Goal: Task Accomplishment & Management: Complete application form

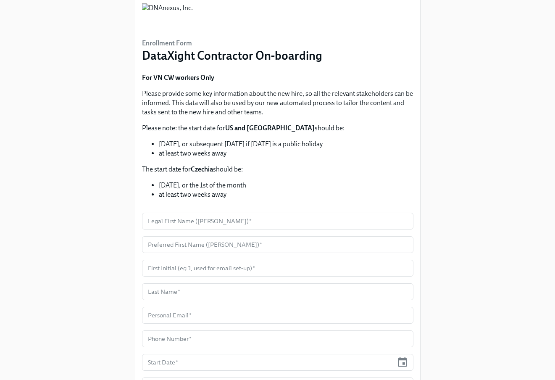
scroll to position [176, 0]
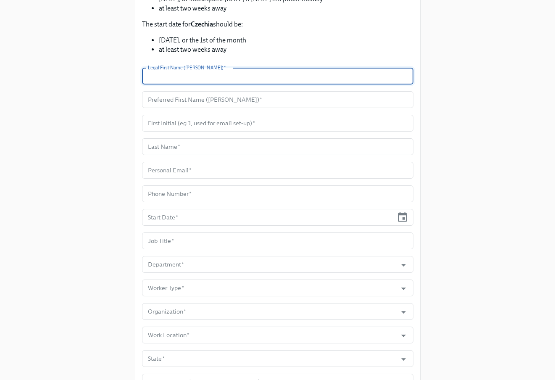
click at [212, 71] on input "text" at bounding box center [278, 76] width 272 height 17
paste input "[PERSON_NAME]"
type input "[PERSON_NAME]"
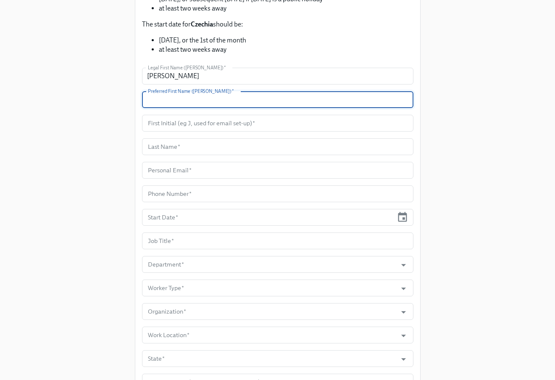
click at [196, 103] on input "text" at bounding box center [278, 99] width 272 height 17
paste input "[PERSON_NAME]"
type input "[PERSON_NAME]"
click at [190, 119] on input "text" at bounding box center [278, 123] width 272 height 17
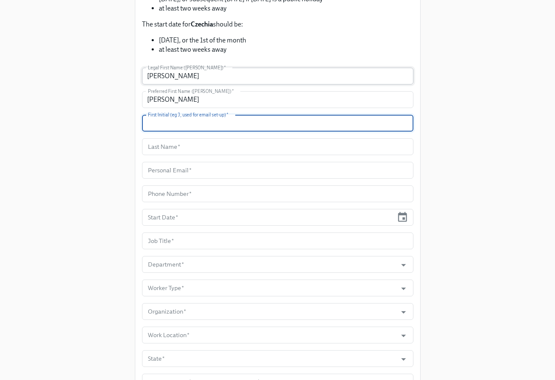
type input "G"
type input "B"
click at [170, 146] on input "text" at bounding box center [278, 146] width 272 height 17
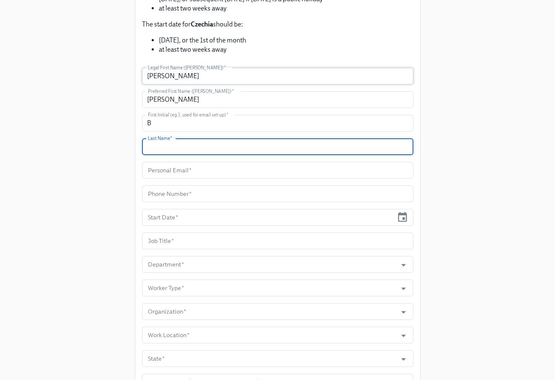
paste input "[PERSON_NAME]"
type input "[PERSON_NAME]"
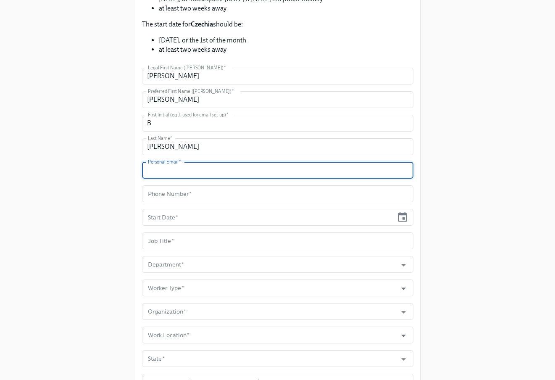
click at [180, 169] on input "text" at bounding box center [278, 170] width 272 height 17
paste input "[EMAIL_ADDRESS][DOMAIN_NAME]"
type input "[EMAIL_ADDRESS][DOMAIN_NAME]"
click at [234, 192] on input "text" at bounding box center [278, 193] width 272 height 17
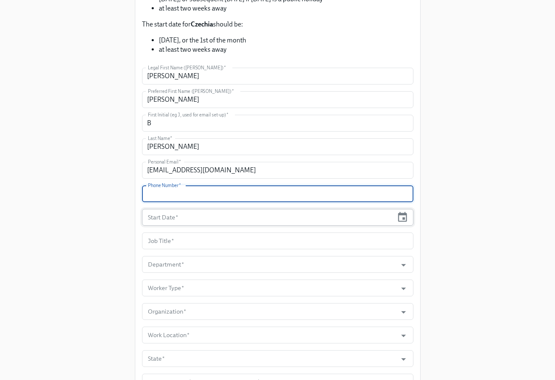
paste input "N/A"
type input "N/A"
click at [256, 211] on input "text" at bounding box center [268, 217] width 252 height 17
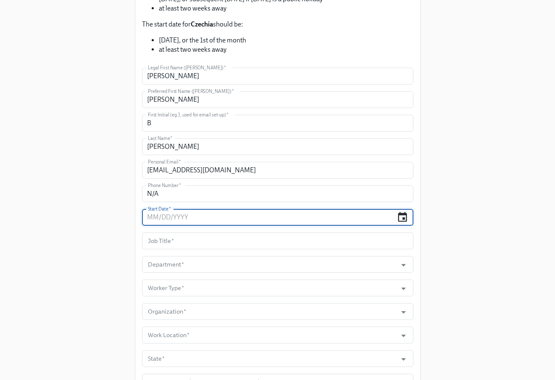
click at [404, 217] on icon "button" at bounding box center [403, 217] width 9 height 10
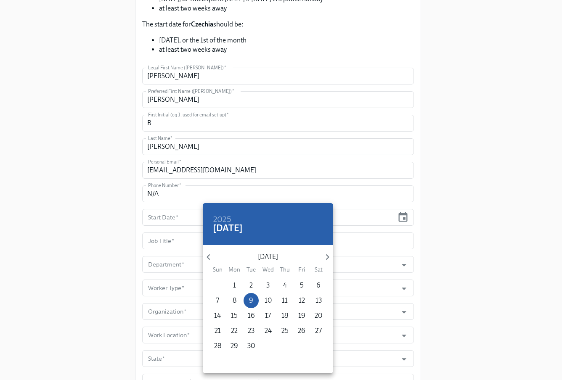
click at [235, 317] on p "15" at bounding box center [234, 315] width 7 height 9
type input "[DATE]"
click at [164, 245] on div at bounding box center [281, 190] width 562 height 380
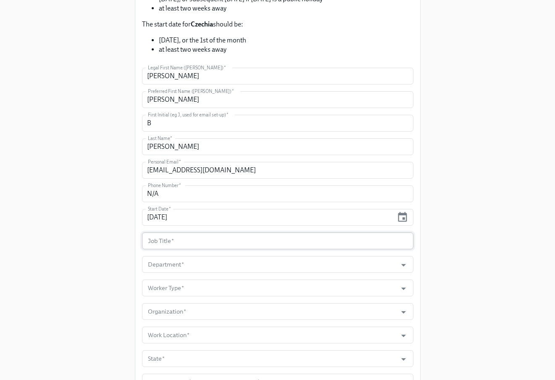
click at [165, 240] on input "text" at bounding box center [278, 240] width 272 height 17
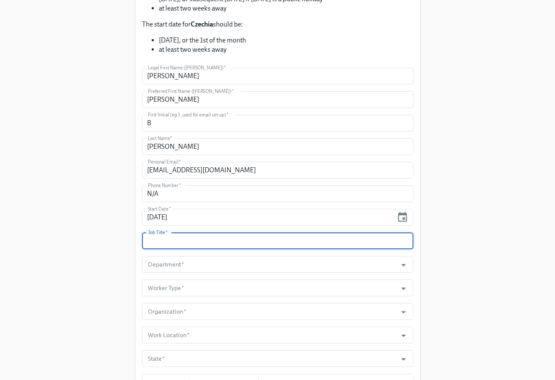
paste input "Software Engineer"
type input "Software Engineer"
click at [323, 260] on input "Department   *" at bounding box center [269, 264] width 247 height 17
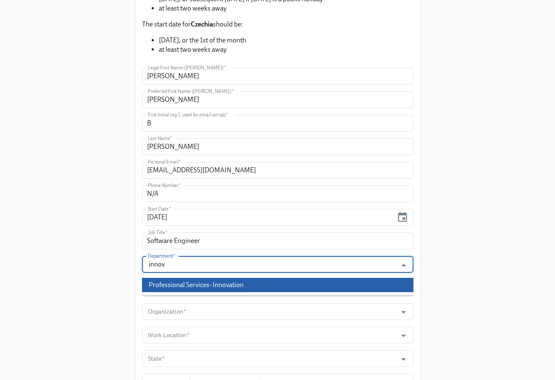
click at [318, 285] on li "Professional Services- Innovation" at bounding box center [278, 285] width 272 height 14
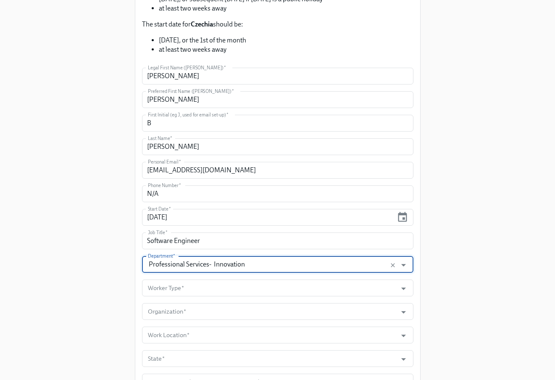
type input "Professional Services- Innovation"
drag, startPoint x: 87, startPoint y: 259, endPoint x: 98, endPoint y: 264, distance: 12.2
click at [87, 260] on div "Enrollment Form DataXight Contractor On-boarding For VN CW workers Only Please …" at bounding box center [277, 149] width 528 height 651
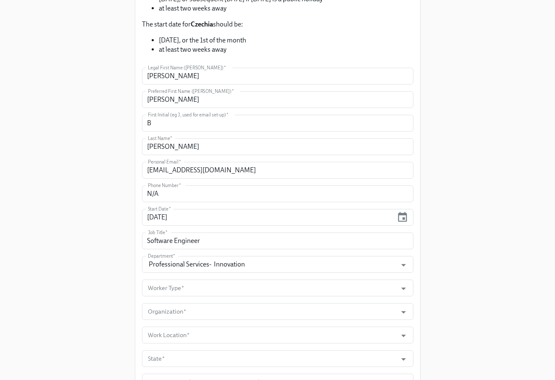
scroll to position [291, 0]
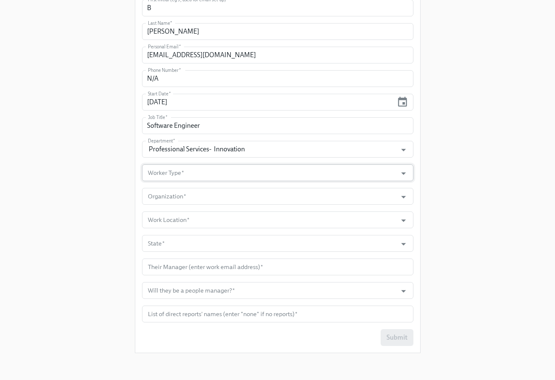
click at [197, 173] on input "Worker Type   *" at bounding box center [269, 172] width 247 height 17
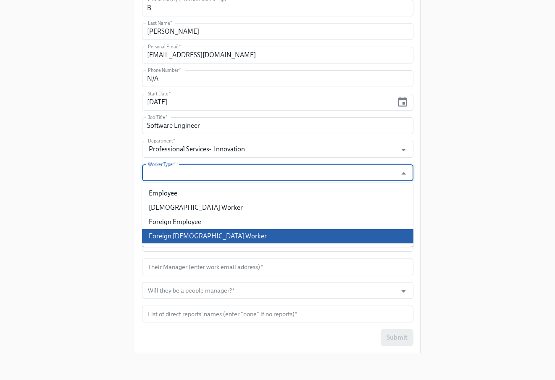
click at [206, 235] on li "Foreign [DEMOGRAPHIC_DATA] Worker" at bounding box center [278, 236] width 272 height 14
type input "Foreign [DEMOGRAPHIC_DATA] Worker"
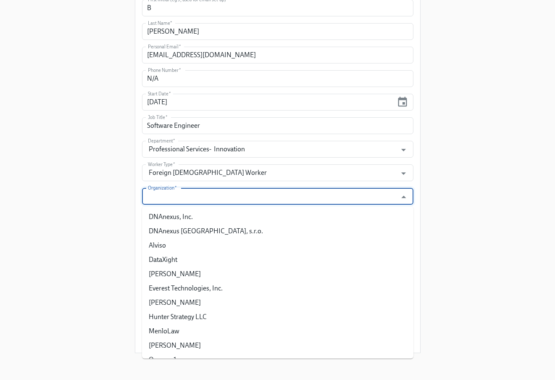
click at [177, 199] on input "Organization   *" at bounding box center [269, 196] width 247 height 17
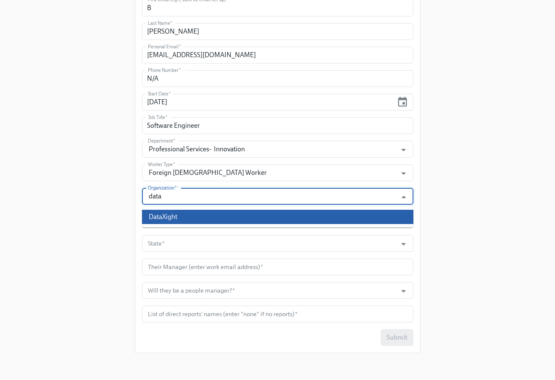
click at [177, 215] on li "DataXight" at bounding box center [278, 217] width 272 height 14
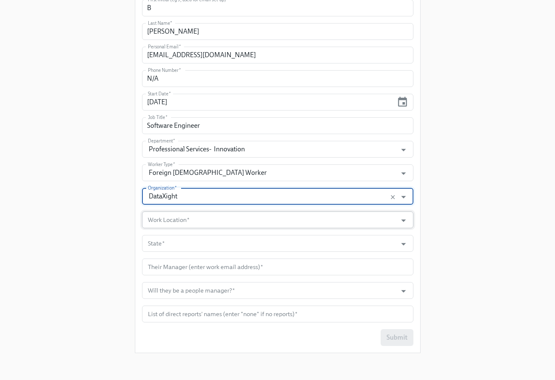
type input "DataXight"
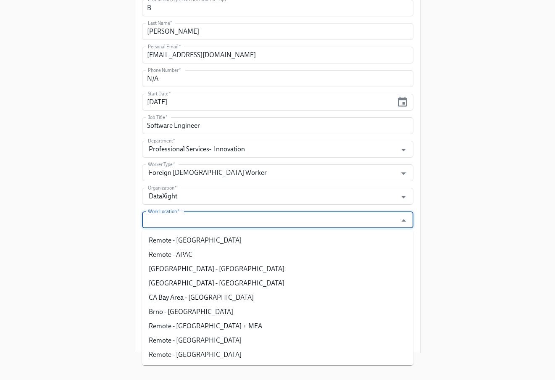
click at [177, 221] on input "Work Location   *" at bounding box center [269, 219] width 247 height 17
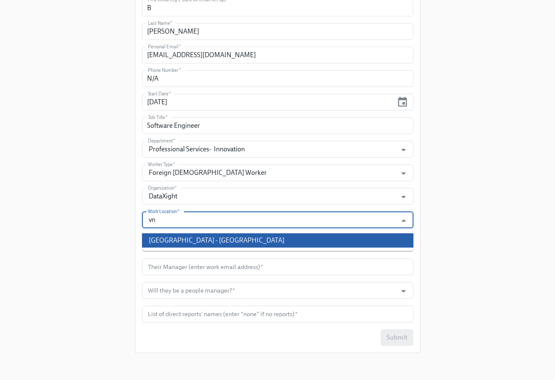
click at [186, 240] on li "[GEOGRAPHIC_DATA] - [GEOGRAPHIC_DATA]" at bounding box center [278, 240] width 272 height 14
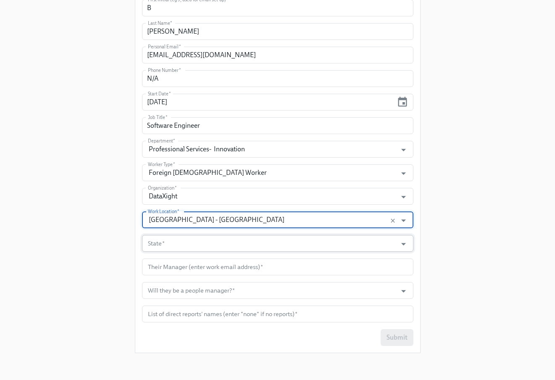
type input "[GEOGRAPHIC_DATA] - [GEOGRAPHIC_DATA]"
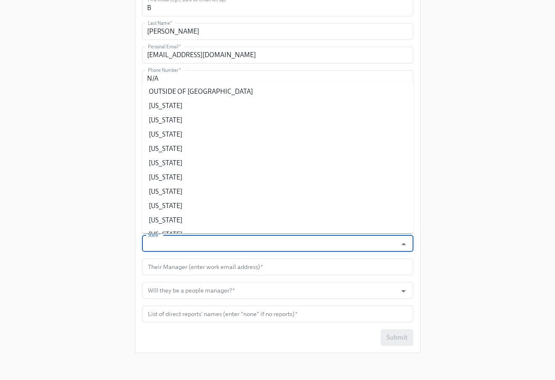
click at [185, 241] on input "State   *" at bounding box center [269, 243] width 247 height 17
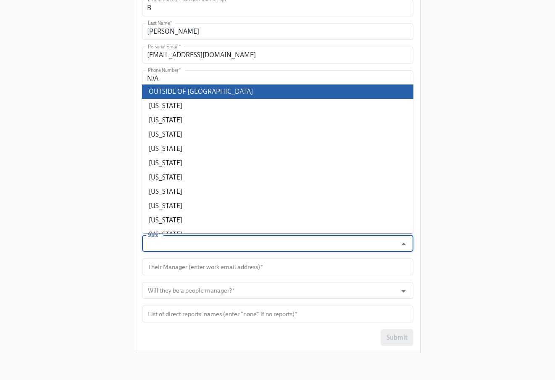
click at [186, 96] on li "OUTSIDE OF [GEOGRAPHIC_DATA]" at bounding box center [278, 92] width 272 height 14
type input "OUTSIDE OF [GEOGRAPHIC_DATA]"
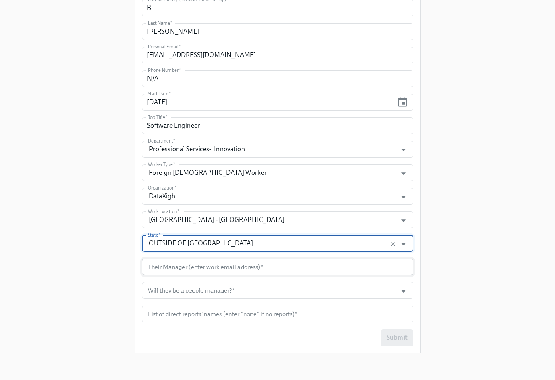
click at [196, 271] on input "text" at bounding box center [278, 267] width 272 height 17
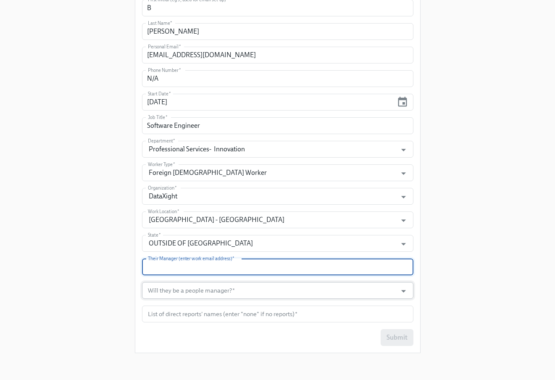
paste input "[EMAIL_ADDRESS][DOMAIN_NAME]"
type input "[EMAIL_ADDRESS][DOMAIN_NAME]"
click at [186, 289] on input "Will they be a people manager?   *" at bounding box center [269, 290] width 247 height 17
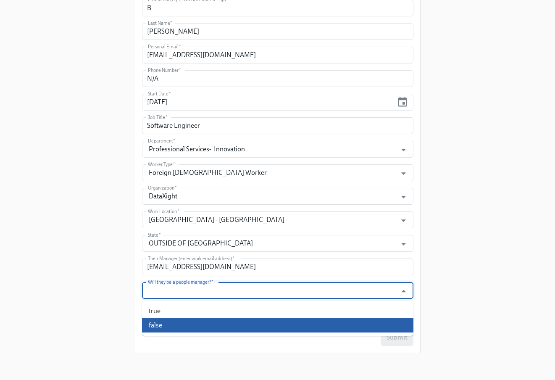
click at [176, 325] on li "false" at bounding box center [278, 325] width 272 height 14
type input "false"
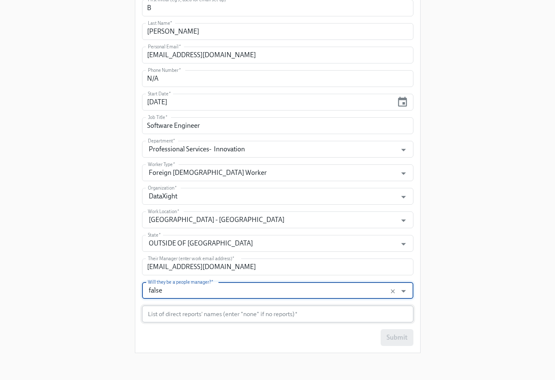
click at [187, 313] on input "text" at bounding box center [278, 314] width 272 height 17
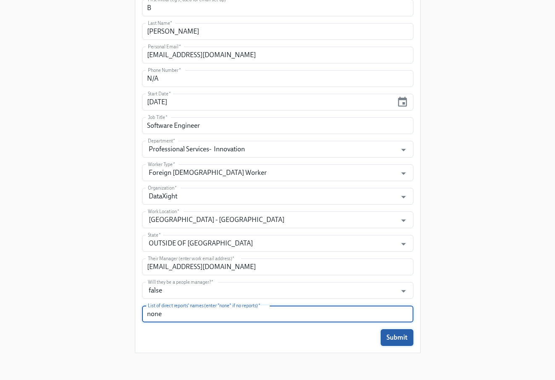
type input "none"
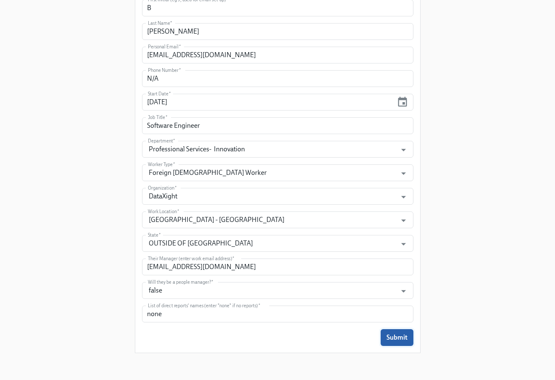
click at [406, 337] on span "Submit" at bounding box center [397, 337] width 21 height 8
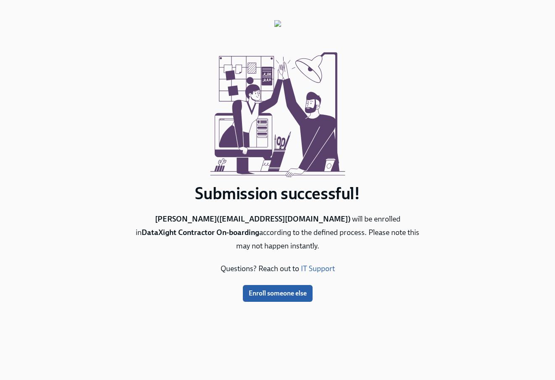
scroll to position [0, 0]
